Goal: Information Seeking & Learning: Learn about a topic

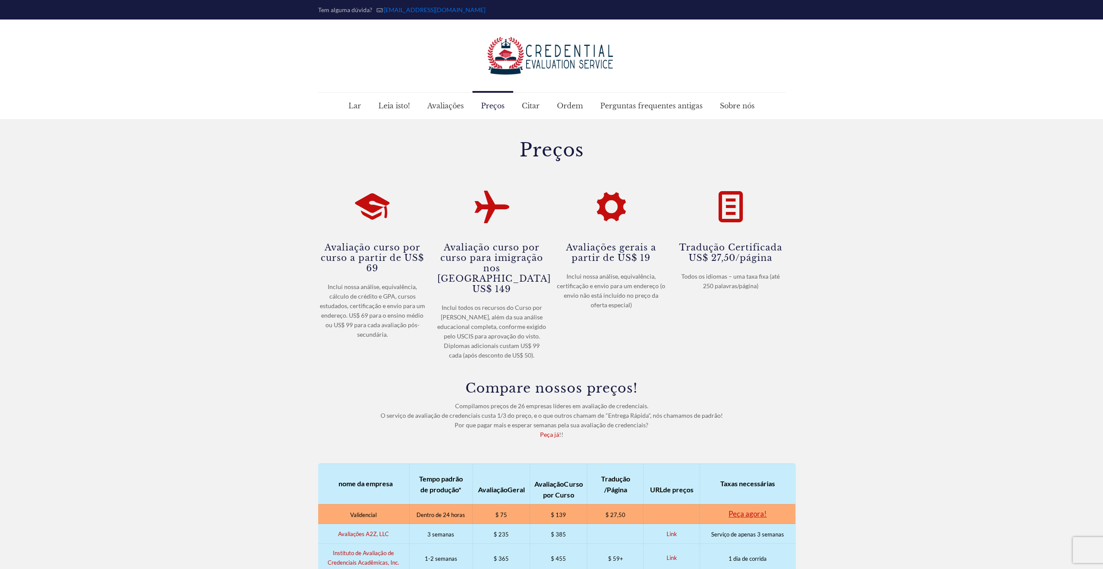
click at [877, 167] on div at bounding box center [551, 288] width 1103 height 338
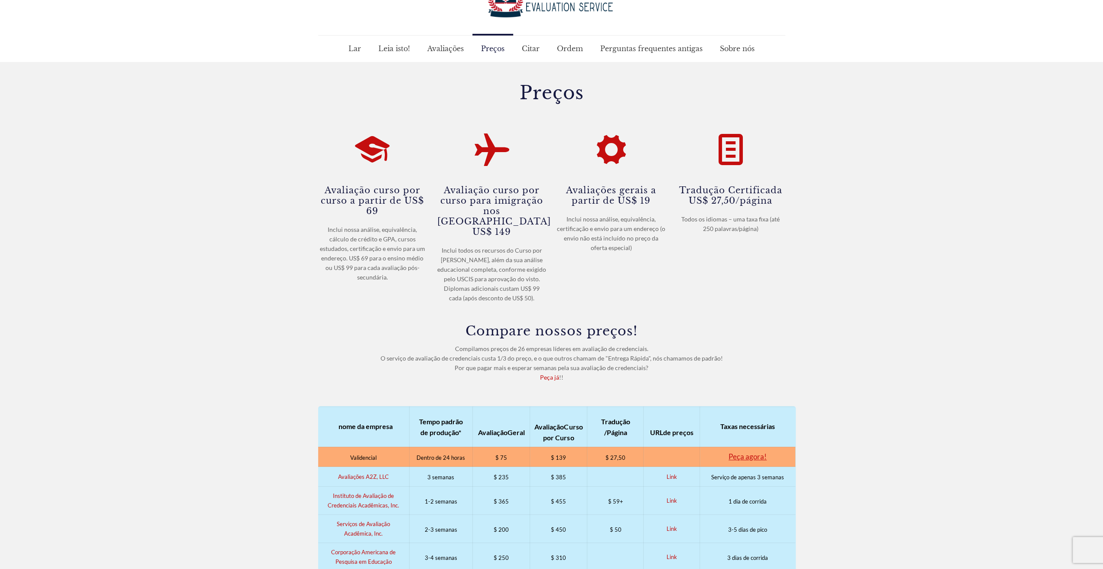
scroll to position [43, 0]
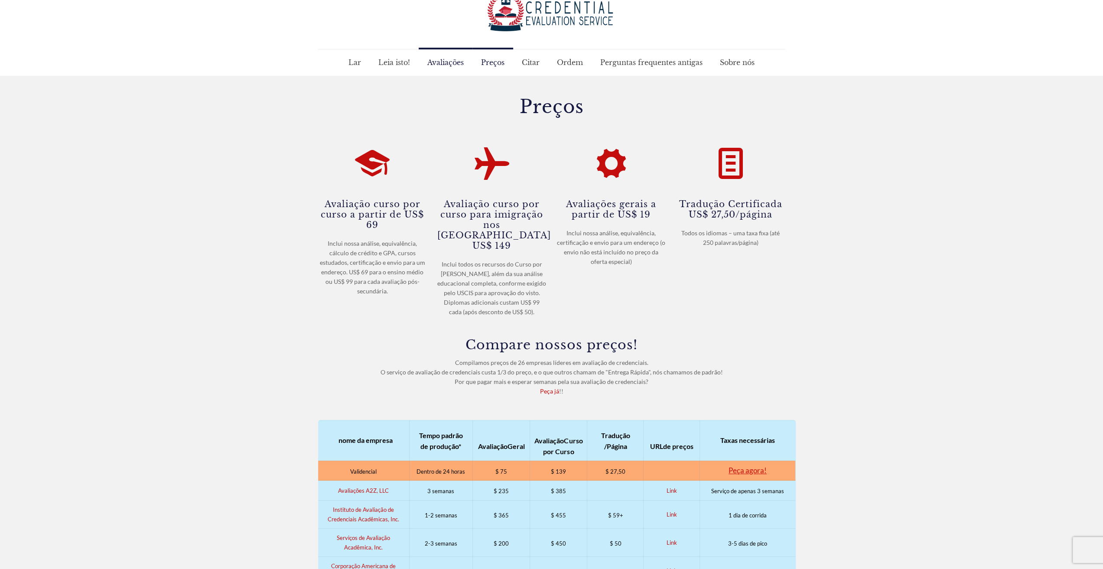
click at [445, 56] on span "Avaliações" at bounding box center [446, 62] width 54 height 26
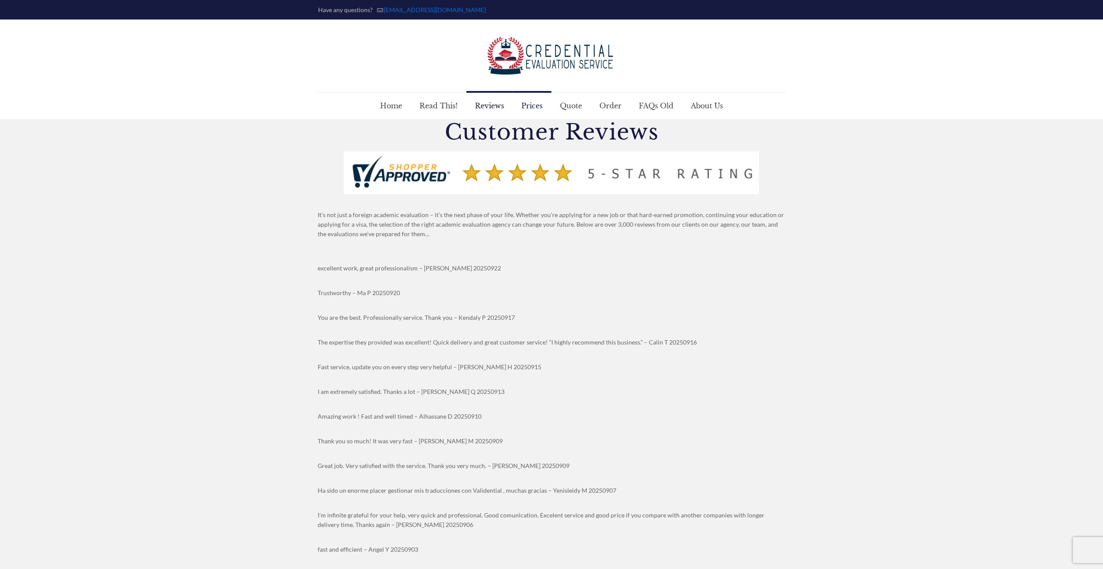
click at [536, 108] on span "Prices" at bounding box center [532, 106] width 39 height 26
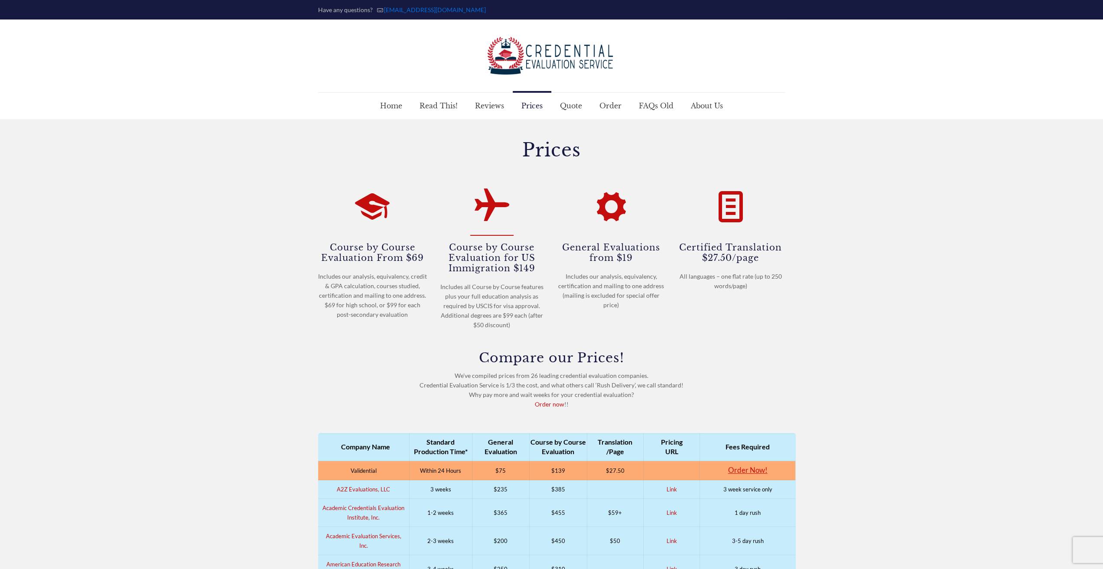
click at [494, 208] on icon at bounding box center [492, 203] width 35 height 42
click at [498, 257] on h4 "Course by Course Evaluation for US Immigration $149" at bounding box center [491, 257] width 109 height 32
click at [607, 232] on div "General Evaluations from $19 Includes our analysis, equivalency, certification …" at bounding box center [611, 245] width 109 height 138
